Goal: Navigation & Orientation: Find specific page/section

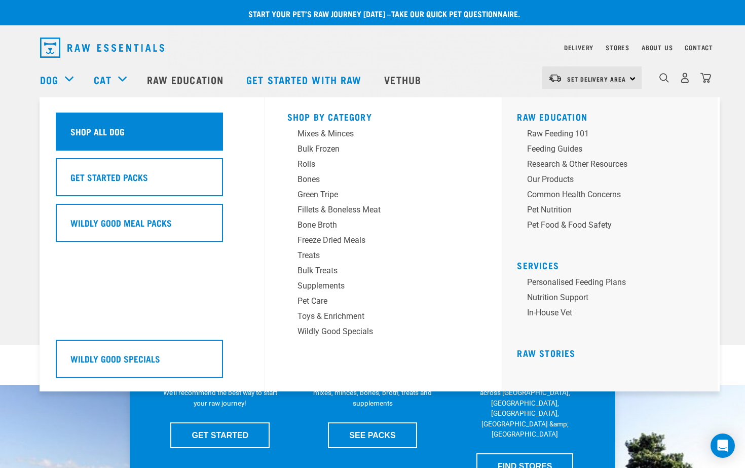
click at [111, 137] on h5 "Shop All Dog" at bounding box center [97, 131] width 54 height 13
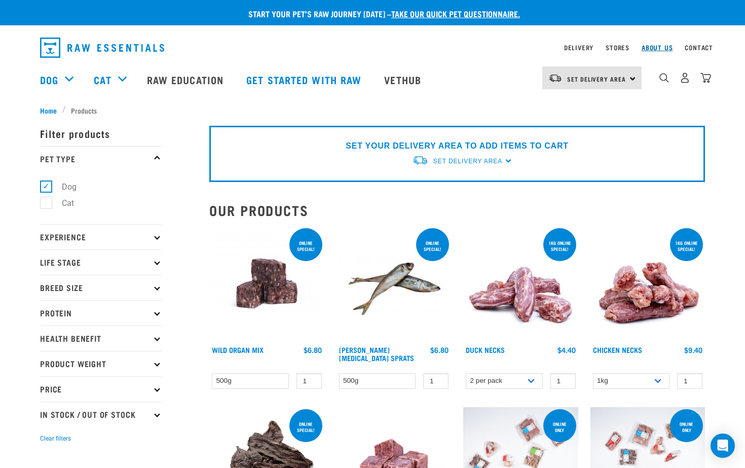
click at [650, 46] on link "About Us" at bounding box center [657, 48] width 31 height 4
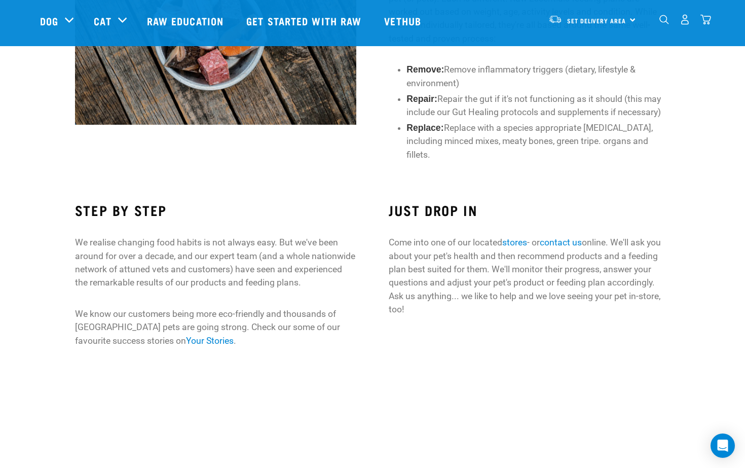
scroll to position [679, 0]
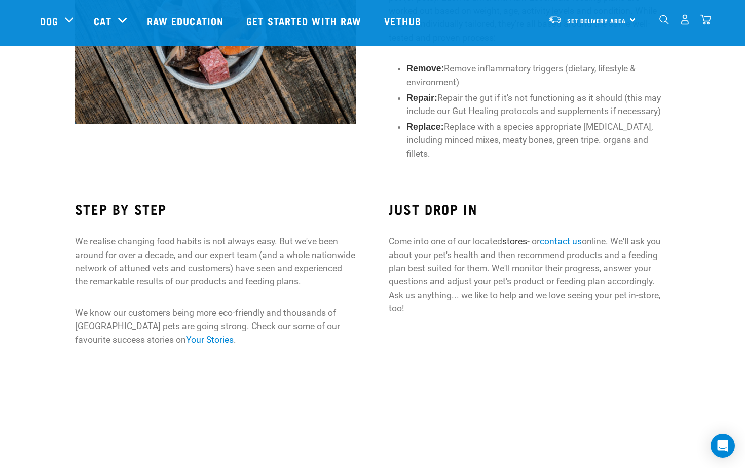
click at [522, 241] on link "stores" at bounding box center [514, 241] width 25 height 10
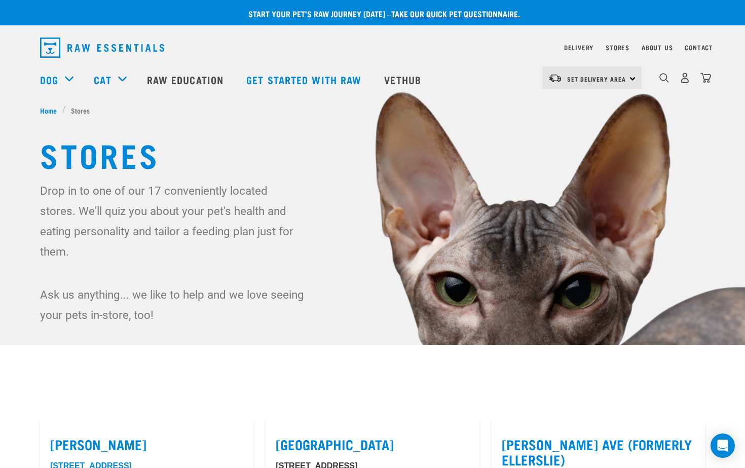
click at [134, 46] on img "dropdown navigation" at bounding box center [102, 48] width 124 height 20
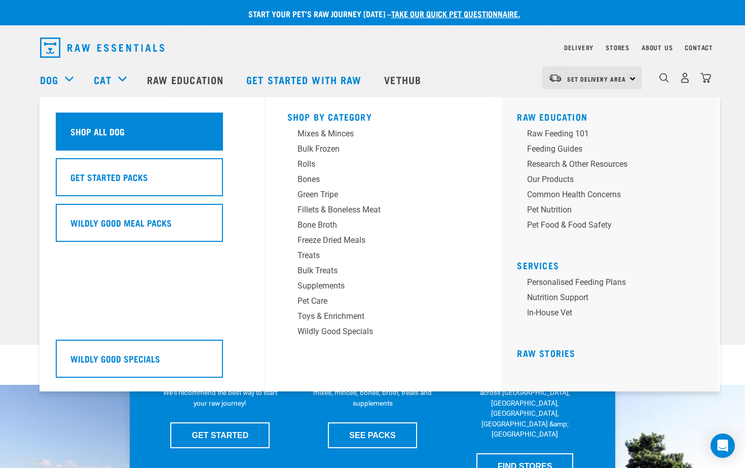
click at [98, 130] on h5 "Shop All Dog" at bounding box center [97, 131] width 54 height 13
click at [194, 132] on div "Shop All Dog" at bounding box center [139, 132] width 167 height 38
click at [196, 135] on div "Shop All Dog" at bounding box center [139, 132] width 167 height 38
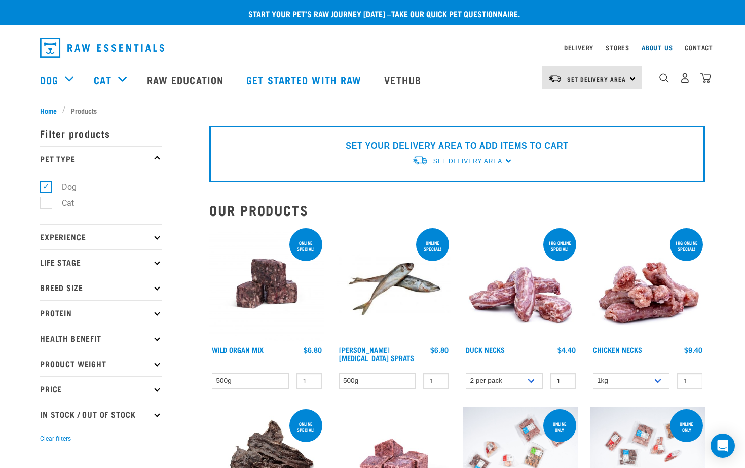
click at [653, 49] on link "About Us" at bounding box center [657, 48] width 31 height 4
